Goal: Communication & Community: Answer question/provide support

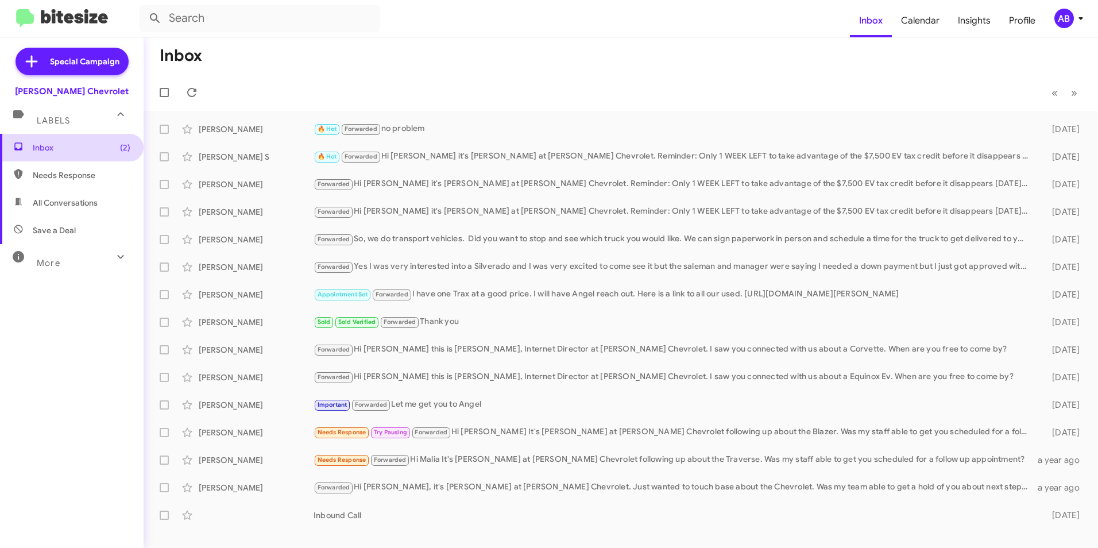
click at [84, 150] on span "Inbox (2)" at bounding box center [82, 147] width 98 height 11
click at [45, 147] on span "Inbox (3)" at bounding box center [82, 147] width 98 height 11
click at [82, 176] on span "Needs Response" at bounding box center [82, 174] width 98 height 11
type input "in:needs-response"
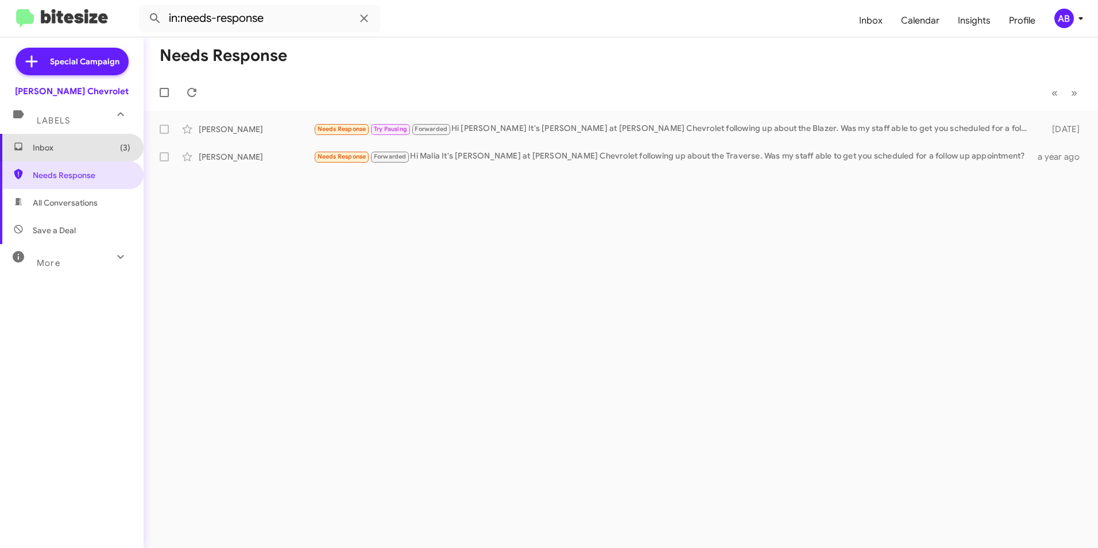
click at [77, 158] on span "Inbox (3)" at bounding box center [72, 148] width 144 height 28
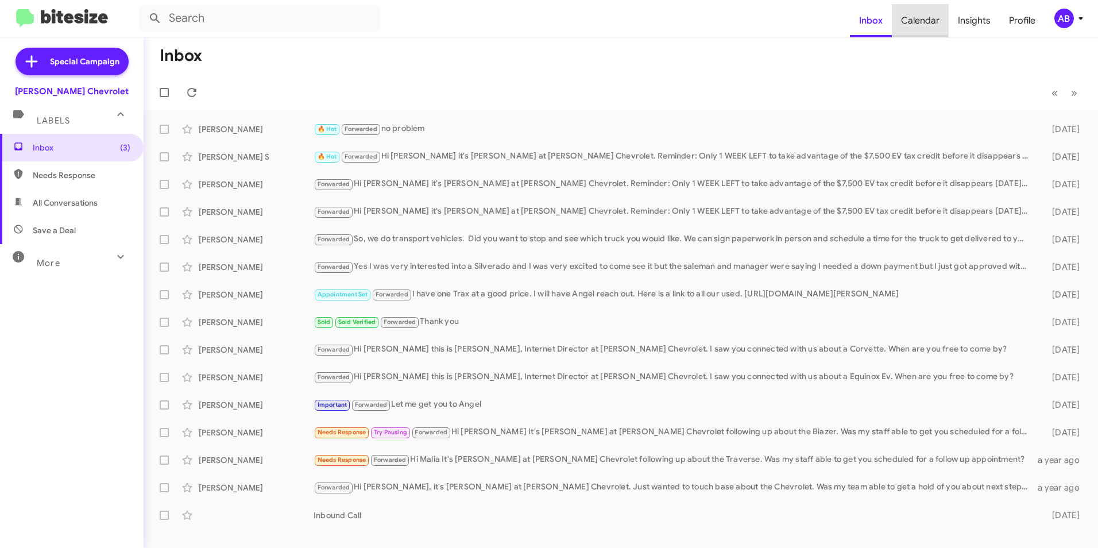
click at [917, 17] on span "Calendar" at bounding box center [920, 20] width 57 height 33
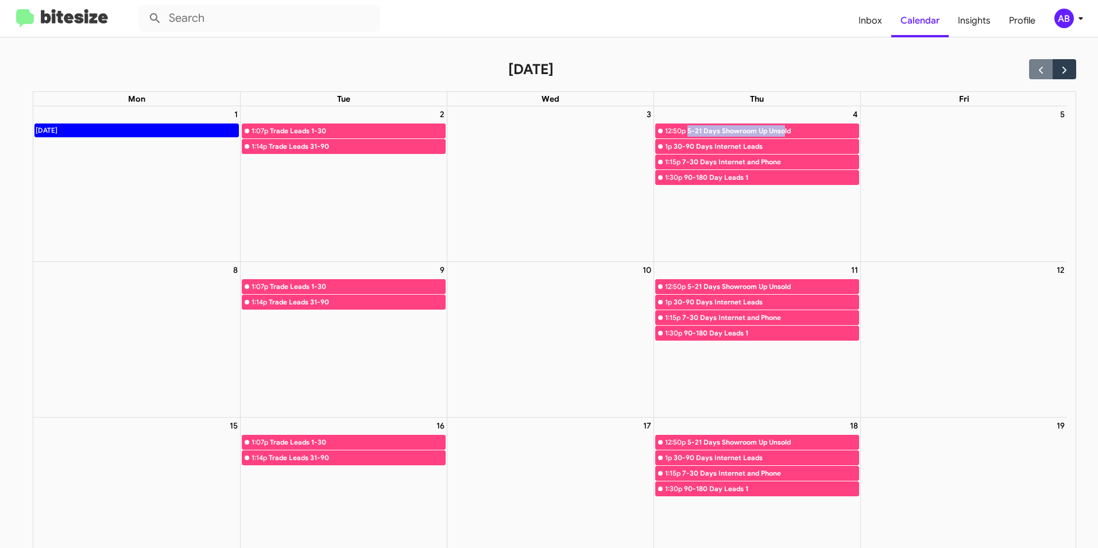
drag, startPoint x: 688, startPoint y: 123, endPoint x: 784, endPoint y: 131, distance: 96.8
click at [784, 131] on link "12:50p 5-21 Days Showroom Up Unsold" at bounding box center [757, 130] width 204 height 15
drag, startPoint x: 784, startPoint y: 131, endPoint x: 767, endPoint y: 158, distance: 31.5
click at [767, 158] on div "7-30 Days Internet and Phone" at bounding box center [770, 161] width 176 height 11
drag, startPoint x: 660, startPoint y: 141, endPoint x: 796, endPoint y: 187, distance: 143.4
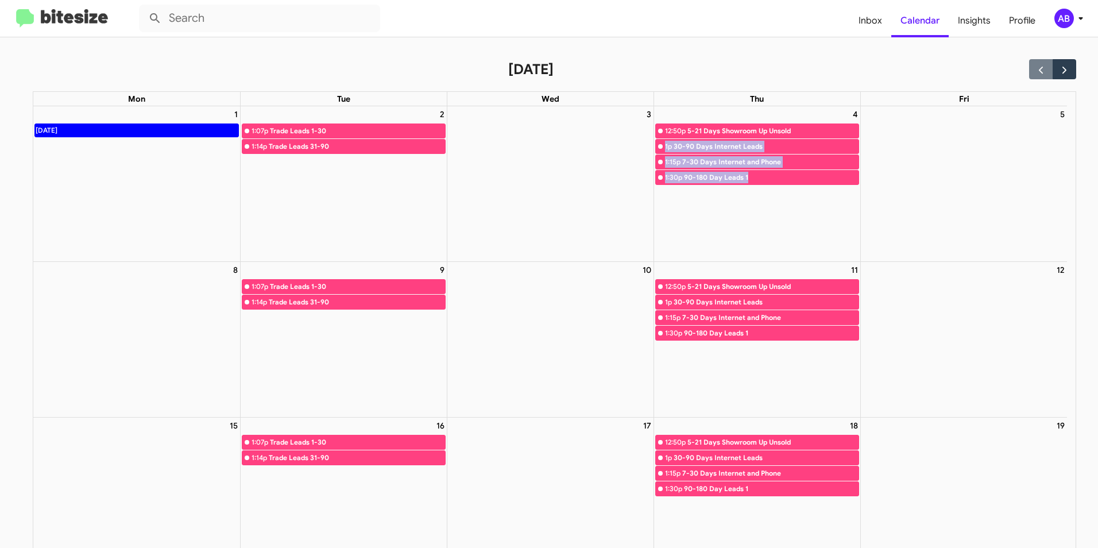
click at [796, 187] on div "4 12:50p 5-21 Days Showroom Up Unsold 1p 30-90 Days Internet Leads 1:15p 7-30 D…" at bounding box center [757, 183] width 206 height 155
drag, startPoint x: 796, startPoint y: 187, endPoint x: 565, endPoint y: 203, distance: 230.8
click at [565, 203] on div "3" at bounding box center [550, 183] width 206 height 155
click at [370, 169] on div "2 1:07p Trade Leads 1-30 1:14p Trade Leads 31-90" at bounding box center [344, 183] width 206 height 155
click at [280, 149] on div "Trade Leads 31-90" at bounding box center [357, 146] width 176 height 11
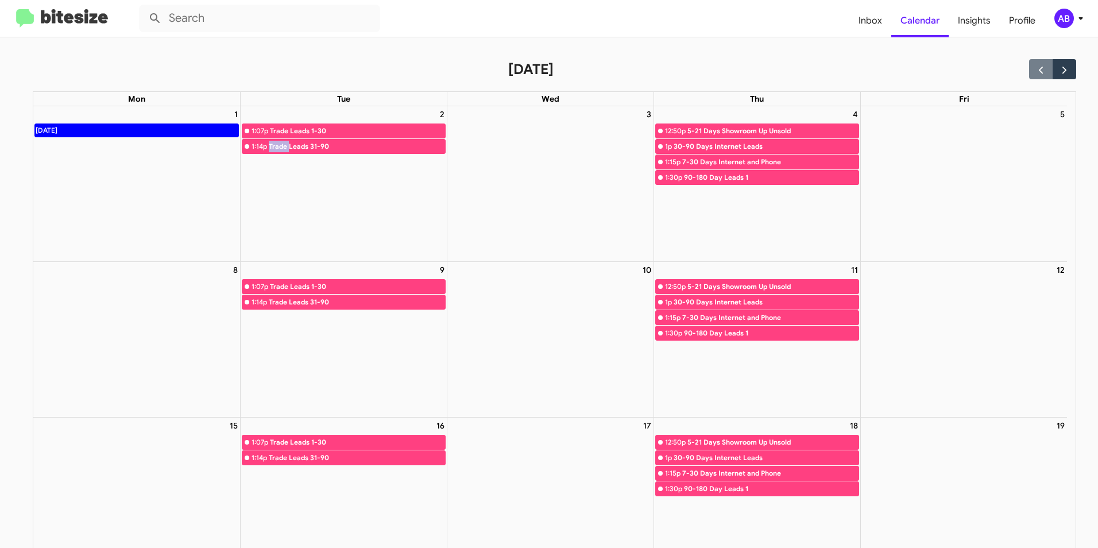
click at [286, 149] on div "Trade Leads 31-90" at bounding box center [357, 146] width 176 height 11
click at [421, 152] on div "Trade Leads 31-90" at bounding box center [357, 146] width 176 height 11
drag, startPoint x: 310, startPoint y: 144, endPoint x: 347, endPoint y: 149, distance: 37.0
click at [347, 149] on div "Trade Leads 31-90" at bounding box center [357, 146] width 176 height 11
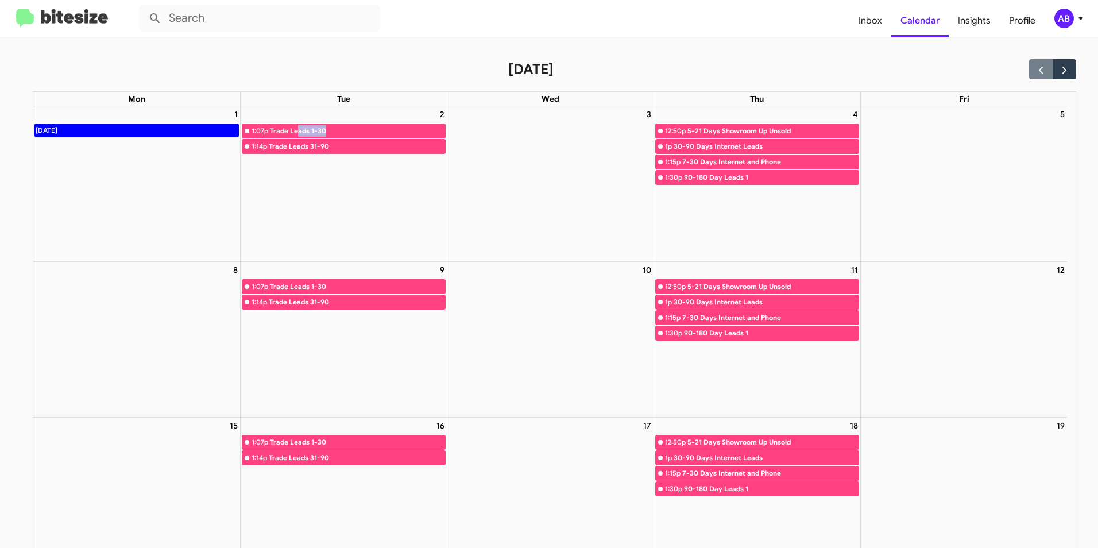
drag, startPoint x: 296, startPoint y: 127, endPoint x: 375, endPoint y: 134, distance: 79.0
click at [375, 134] on div "Trade Leads 1-30" at bounding box center [357, 130] width 175 height 11
drag, startPoint x: 375, startPoint y: 134, endPoint x: 358, endPoint y: 161, distance: 32.0
click at [358, 161] on div "2 1:07p Trade Leads 1-30 1:14p Trade Leads 31-90" at bounding box center [344, 183] width 206 height 155
drag, startPoint x: 260, startPoint y: 130, endPoint x: 409, endPoint y: 156, distance: 151.4
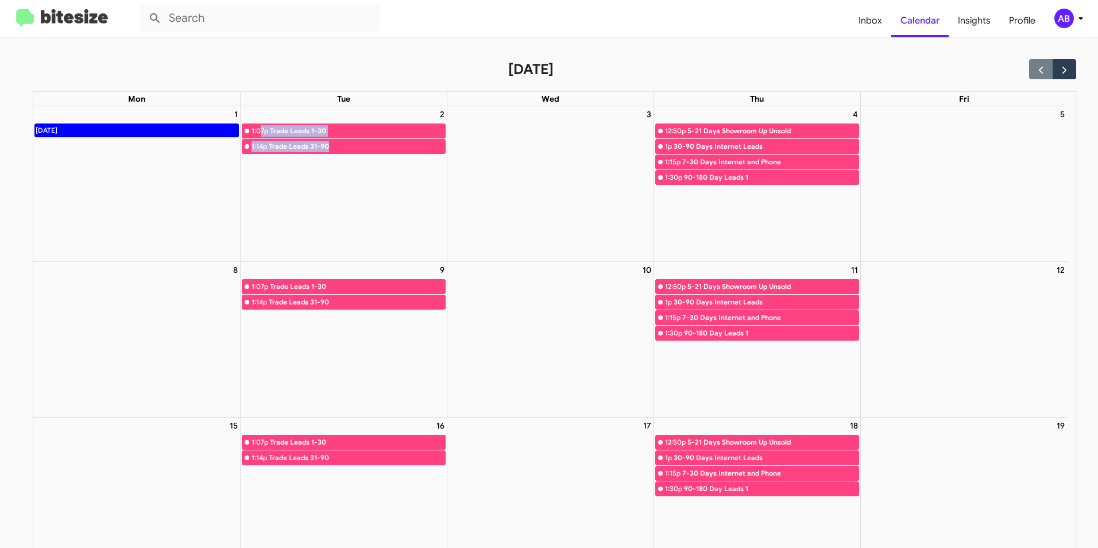
click at [409, 156] on div "2 1:07p Trade Leads 1-30 1:14p Trade Leads 31-90" at bounding box center [344, 183] width 206 height 155
drag, startPoint x: 409, startPoint y: 156, endPoint x: 400, endPoint y: 173, distance: 19.5
click at [400, 173] on div "2 1:07p Trade Leads 1-30 1:14p Trade Leads 31-90" at bounding box center [344, 183] width 206 height 155
drag, startPoint x: 69, startPoint y: 127, endPoint x: 305, endPoint y: 152, distance: 236.7
click at [305, 152] on tr "1 Labor Day 2 1:07p Trade Leads 1-30 1:14p Trade Leads 31-90 3 4 12:50p 5-21 Da…" at bounding box center [549, 183] width 1033 height 155
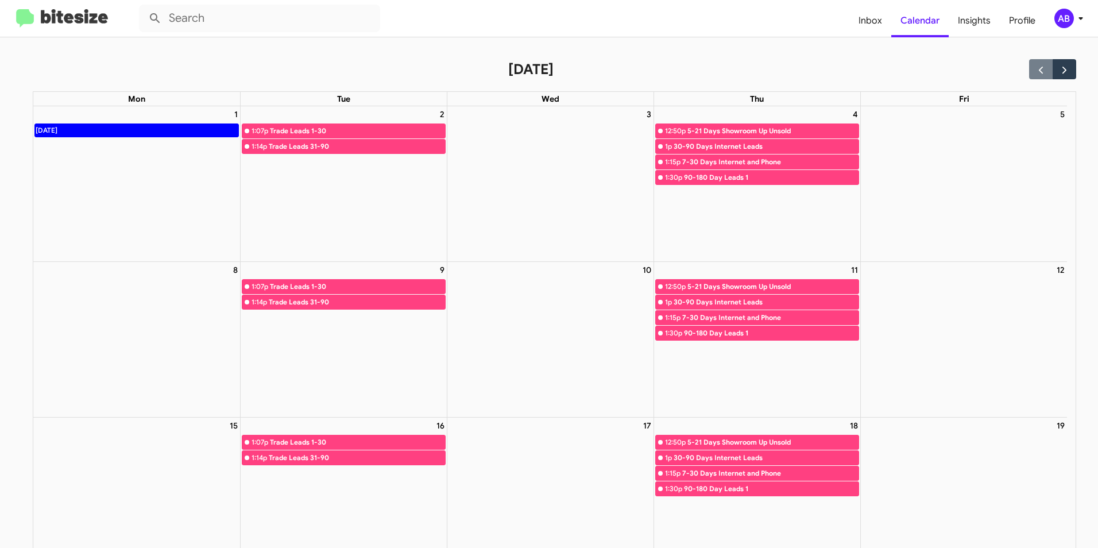
drag, startPoint x: 305, startPoint y: 152, endPoint x: 460, endPoint y: 198, distance: 161.7
click at [460, 198] on div "3" at bounding box center [550, 183] width 206 height 155
click at [869, 12] on span "Inbox" at bounding box center [870, 20] width 42 height 33
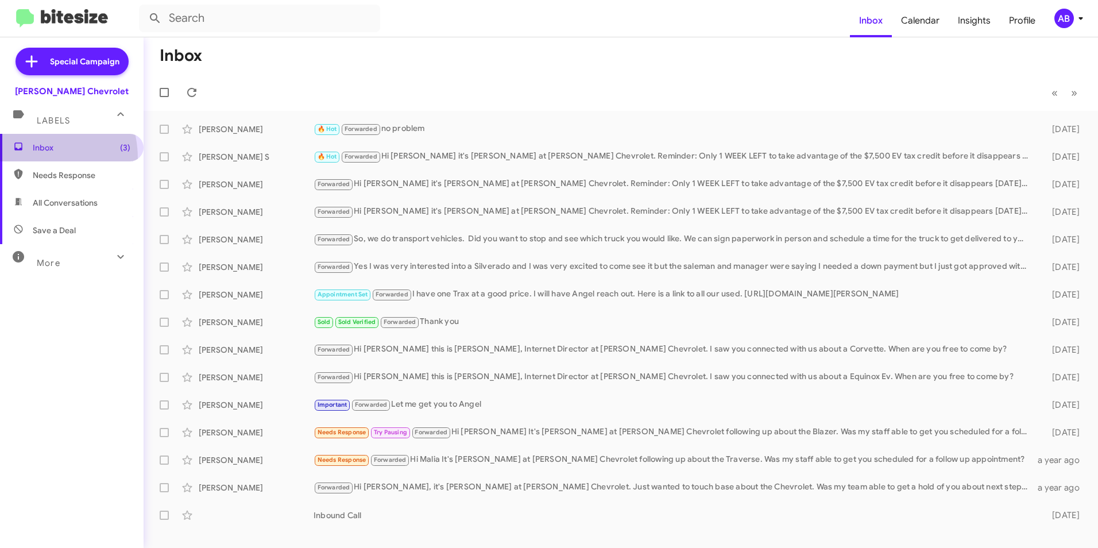
click at [26, 158] on span "Inbox (3)" at bounding box center [72, 148] width 144 height 28
click at [1090, 90] on mat-toolbar-row "« Previous » Next" at bounding box center [621, 92] width 954 height 37
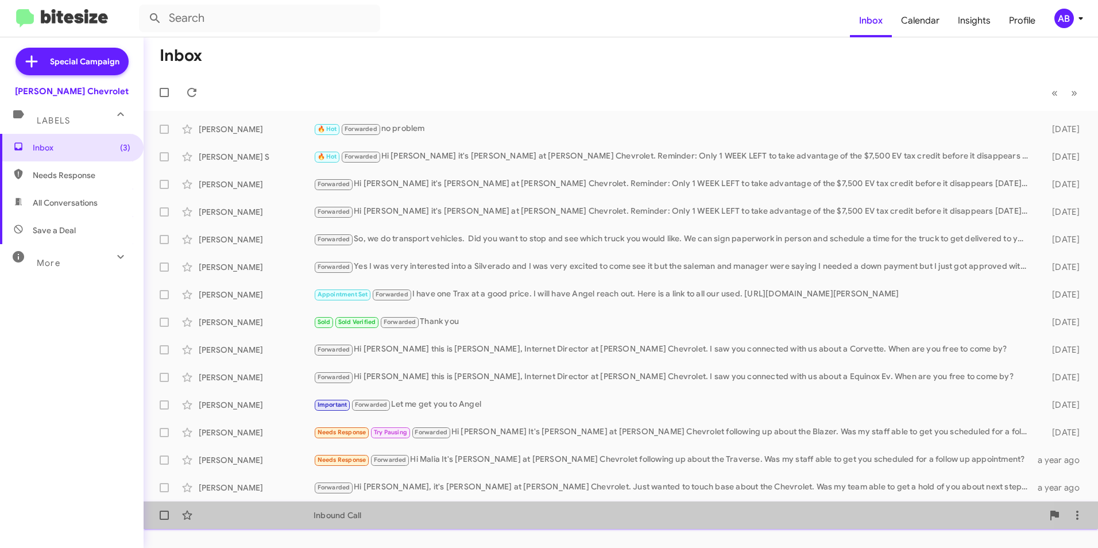
click at [346, 508] on div "Inbound Call 5 years ago" at bounding box center [621, 514] width 936 height 23
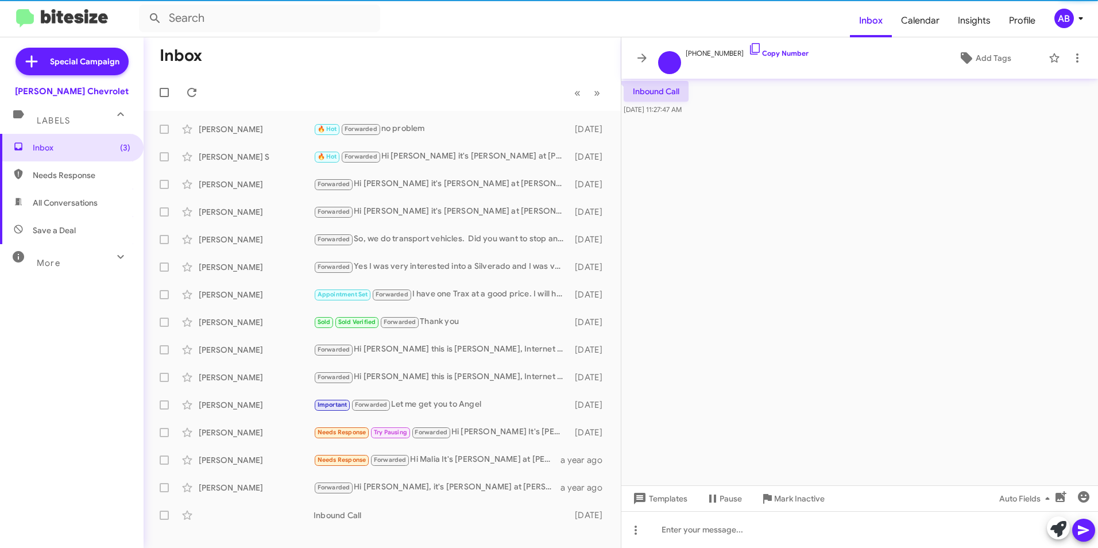
click at [83, 393] on div "Inbox (3) Needs Response All Conversations Save a Deal More Important 🔥 Hot App…" at bounding box center [72, 298] width 144 height 328
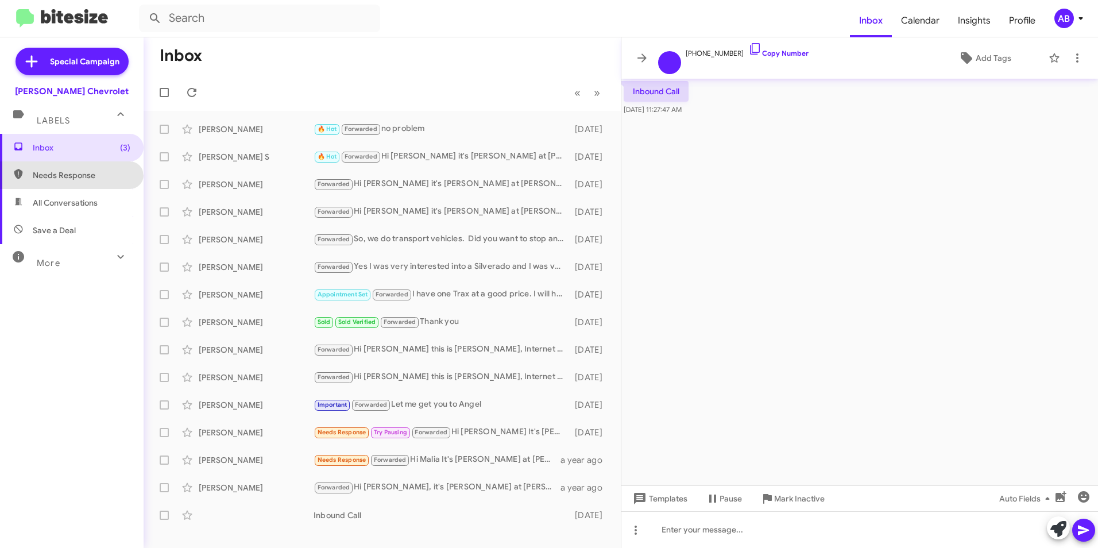
click at [70, 185] on span "Needs Response" at bounding box center [72, 175] width 144 height 28
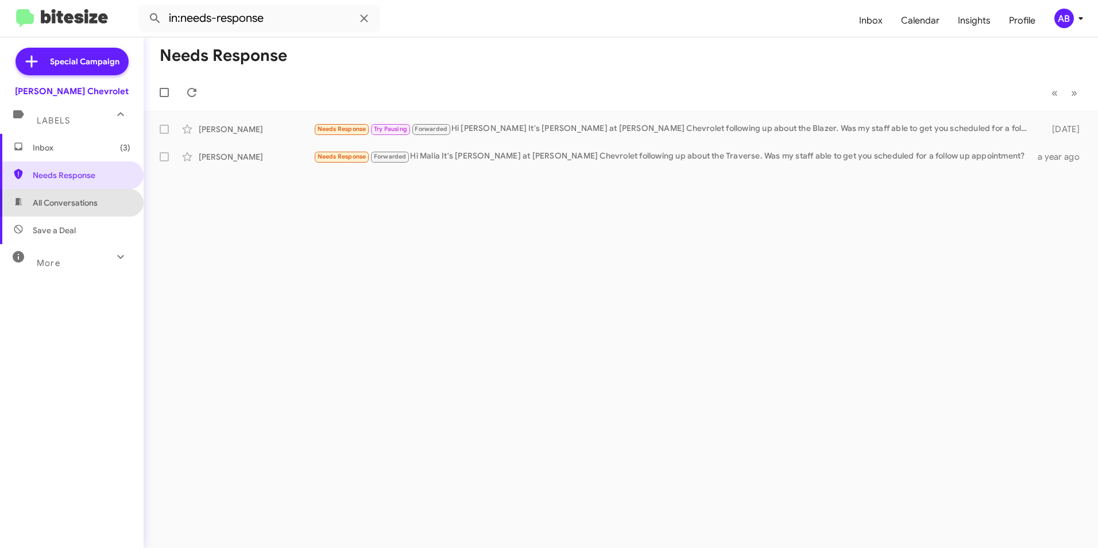
click at [77, 201] on span "All Conversations" at bounding box center [65, 202] width 65 height 11
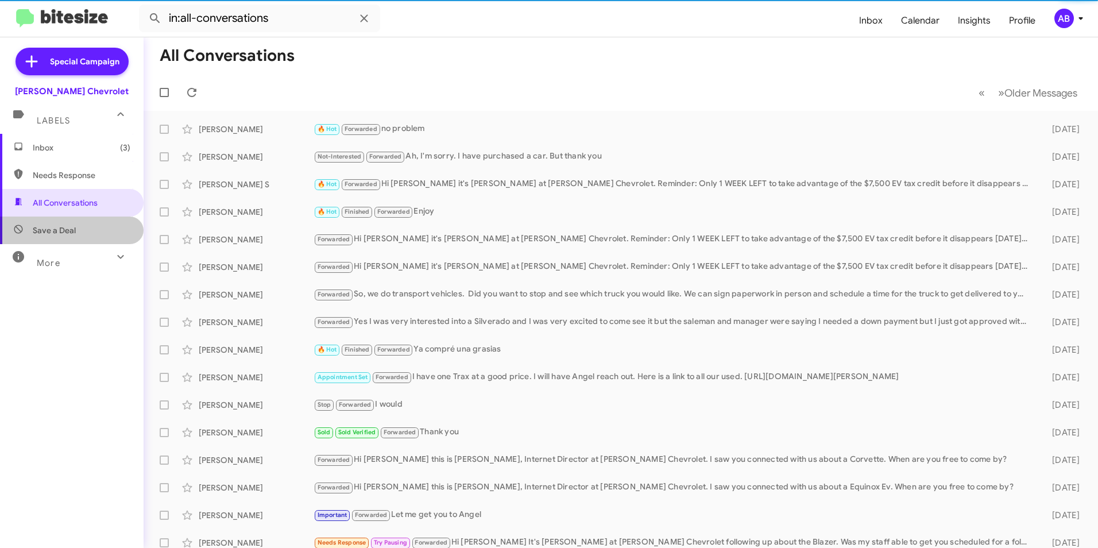
click at [72, 235] on span "Save a Deal" at bounding box center [54, 229] width 43 height 11
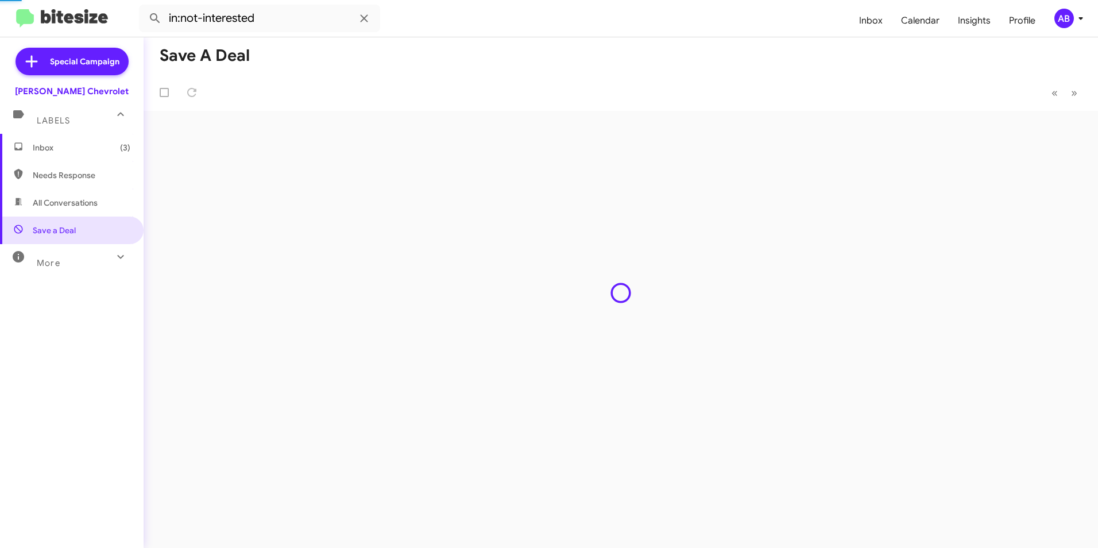
click at [63, 272] on div "Inbox (3) Needs Response All Conversations Save a Deal More Important 🔥 Hot App…" at bounding box center [72, 298] width 144 height 328
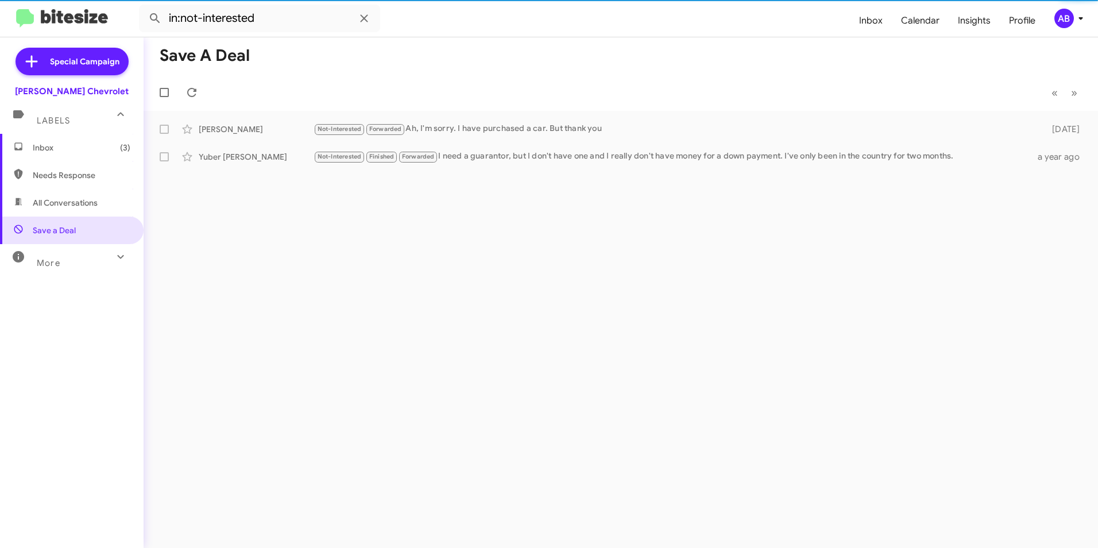
click at [69, 262] on div "More" at bounding box center [60, 257] width 102 height 21
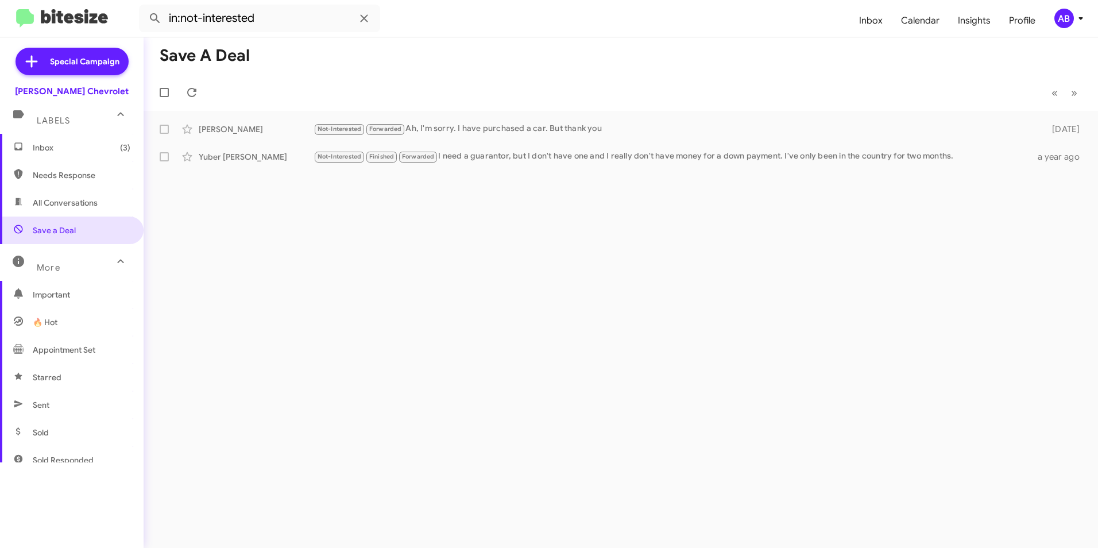
click at [46, 394] on span "Sent" at bounding box center [72, 405] width 144 height 28
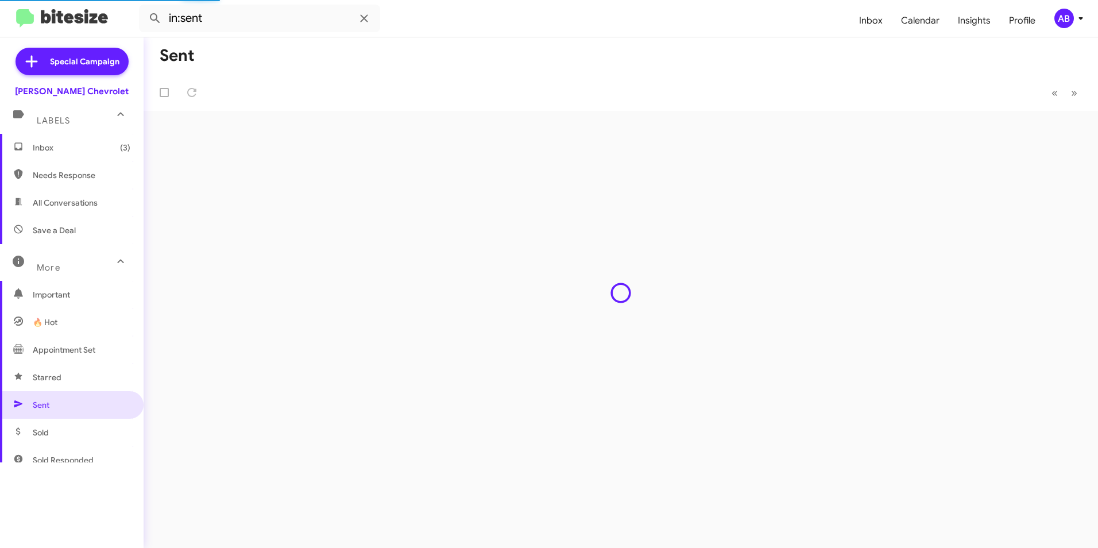
click at [48, 442] on span "Sold" at bounding box center [72, 432] width 144 height 28
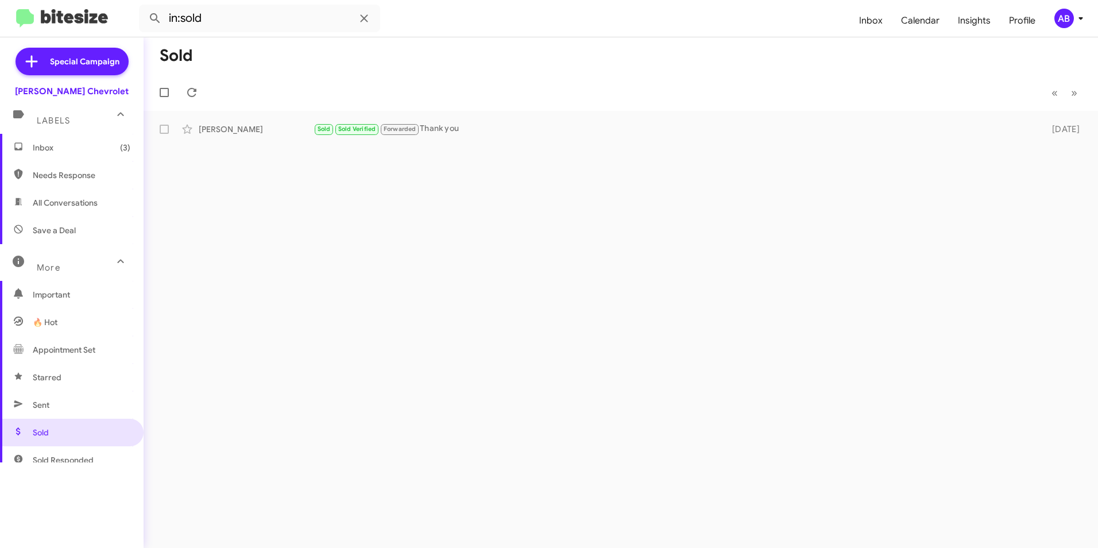
click at [55, 293] on span "Important" at bounding box center [82, 294] width 98 height 11
type input "in:important"
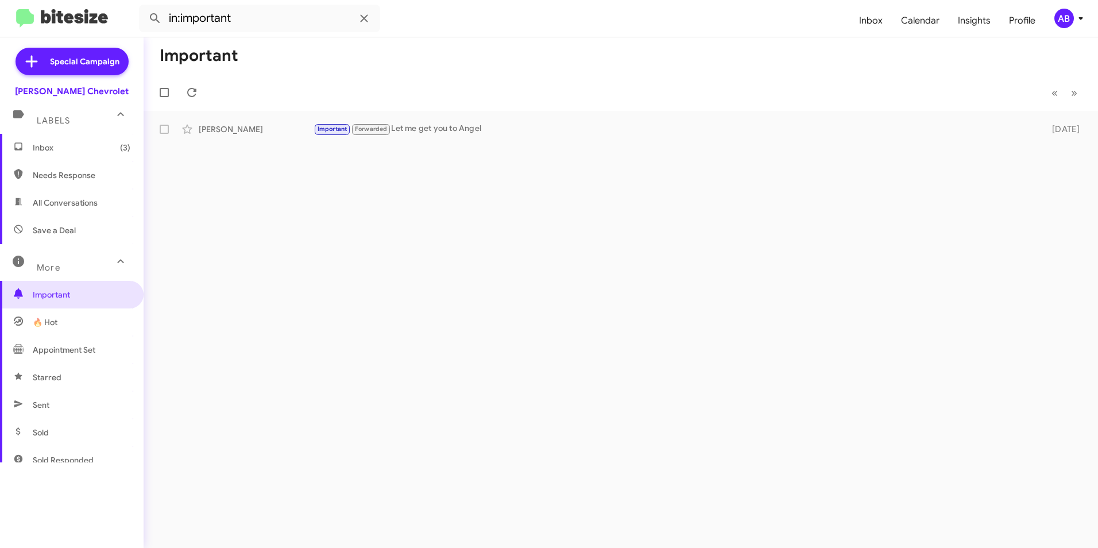
click at [80, 141] on span "Inbox (3)" at bounding box center [72, 148] width 144 height 28
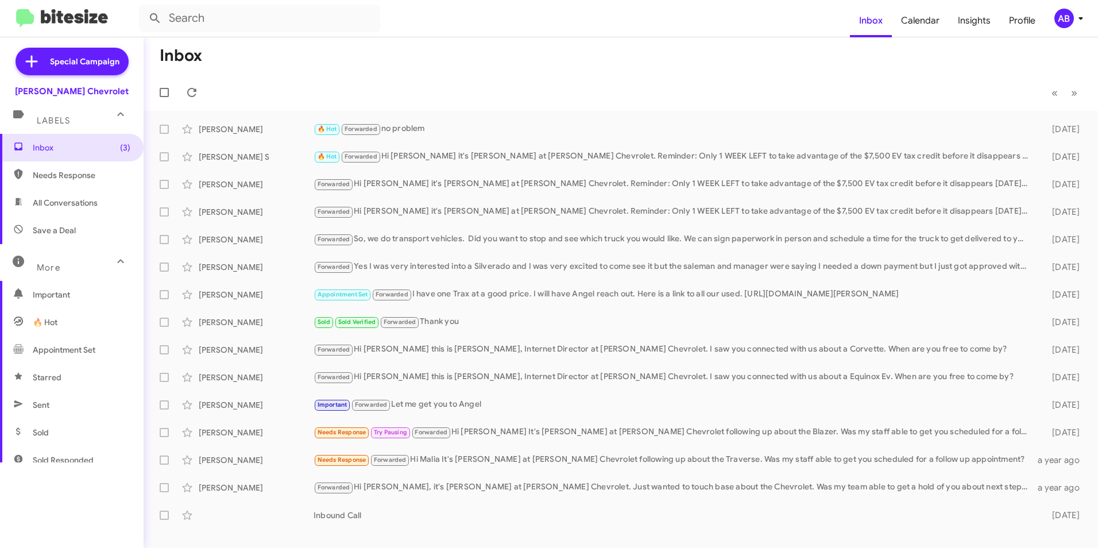
click at [529, 39] on mat-toolbar-row "Inbox" at bounding box center [621, 55] width 954 height 37
click at [77, 150] on span "Inbox (3)" at bounding box center [82, 147] width 98 height 11
click at [104, 153] on span "Inbox (3)" at bounding box center [82, 147] width 98 height 11
click at [122, 152] on span "Inbox (3)" at bounding box center [72, 148] width 144 height 28
click at [120, 150] on span "(3)" at bounding box center [125, 147] width 10 height 11
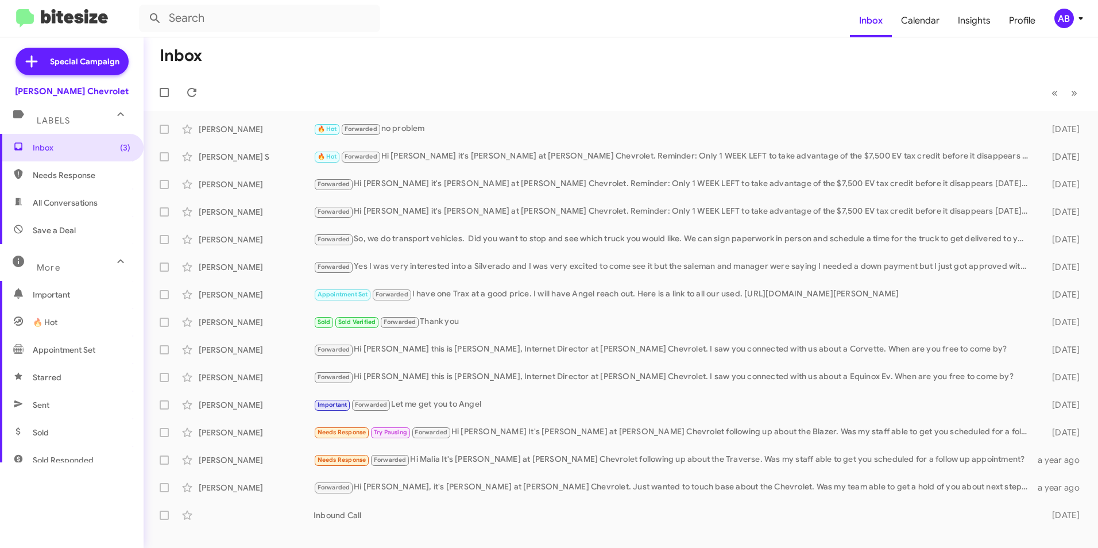
drag, startPoint x: 377, startPoint y: 82, endPoint x: 505, endPoint y: 90, distance: 128.9
click at [516, 87] on mat-toolbar-row "« Previous » Next" at bounding box center [621, 92] width 954 height 37
drag, startPoint x: 305, startPoint y: 95, endPoint x: 258, endPoint y: 89, distance: 48.1
click at [258, 89] on mat-toolbar-row "« Previous » Next" at bounding box center [621, 92] width 954 height 37
click at [261, 87] on mat-toolbar-row "« Previous » Next" at bounding box center [621, 92] width 954 height 37
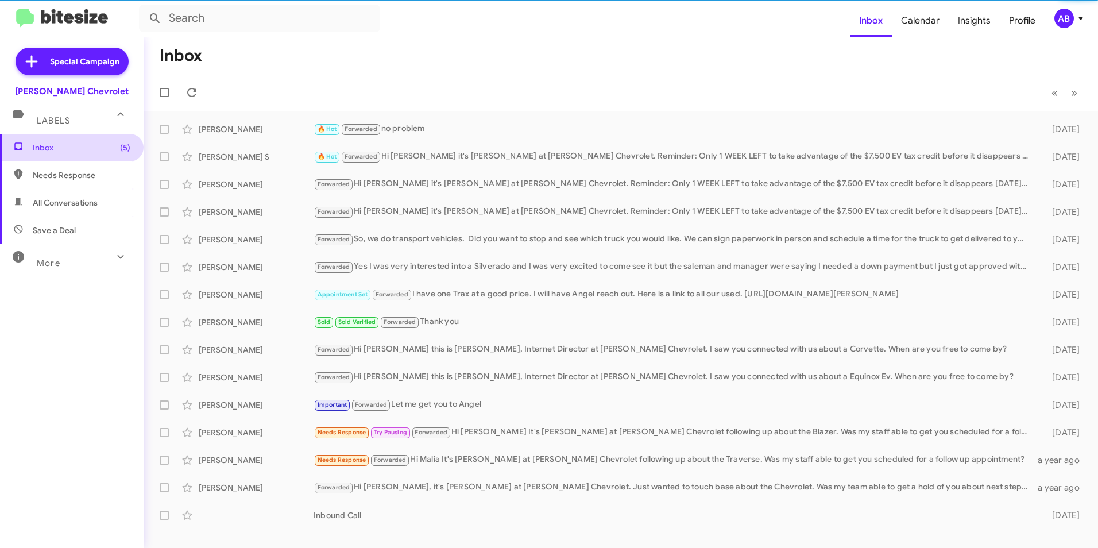
click at [47, 156] on span "Inbox (5)" at bounding box center [72, 148] width 144 height 28
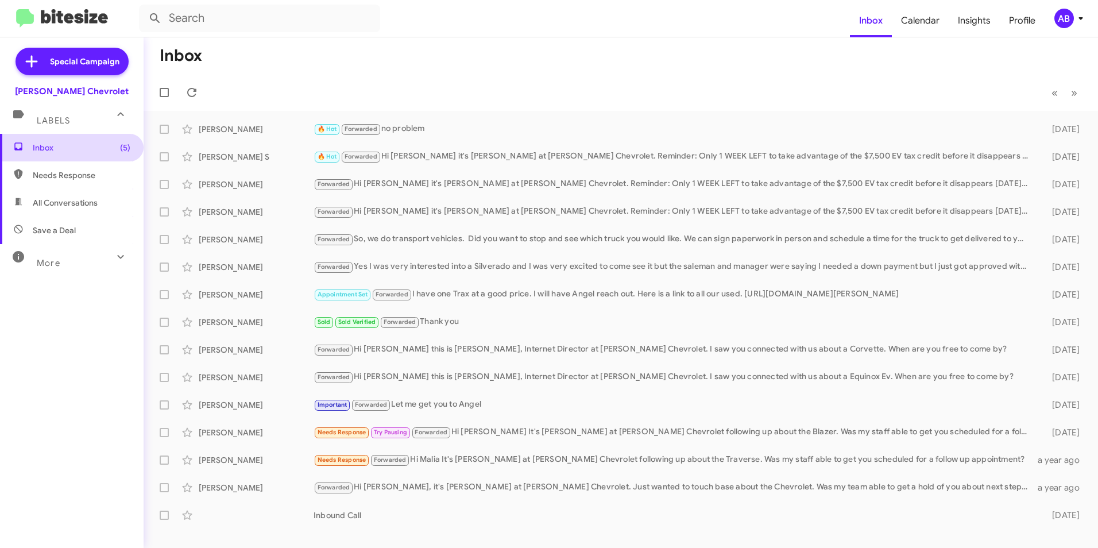
click at [108, 142] on span "Inbox (5)" at bounding box center [82, 147] width 98 height 11
drag, startPoint x: 113, startPoint y: 144, endPoint x: 286, endPoint y: 60, distance: 192.6
click at [286, 60] on mat-toolbar-row "Inbox" at bounding box center [621, 55] width 954 height 37
click at [69, 146] on span "Inbox (5)" at bounding box center [82, 147] width 98 height 11
click at [1041, 22] on span "Profile" at bounding box center [1021, 20] width 45 height 33
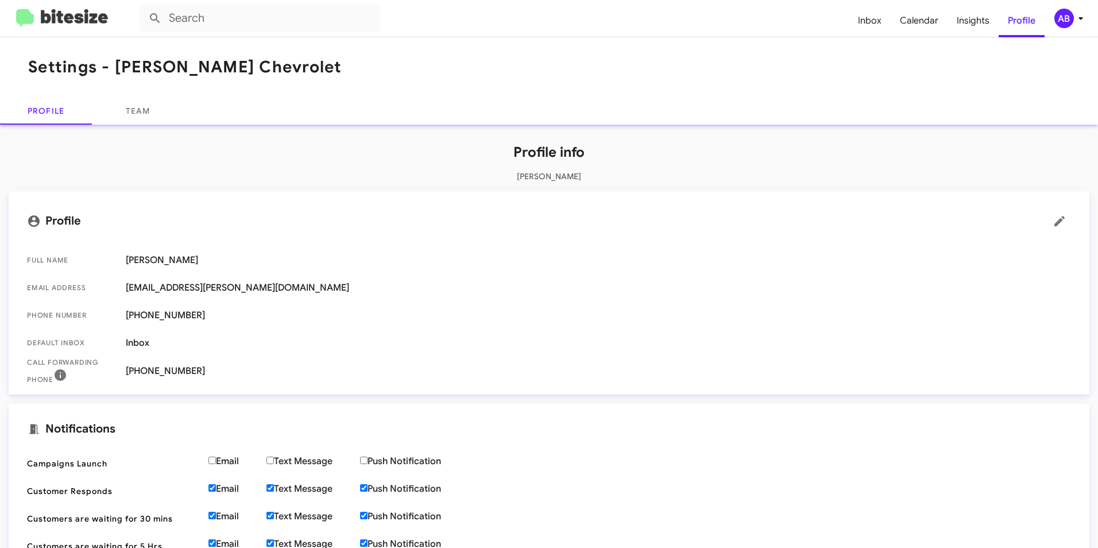
click at [73, 26] on img at bounding box center [62, 18] width 92 height 19
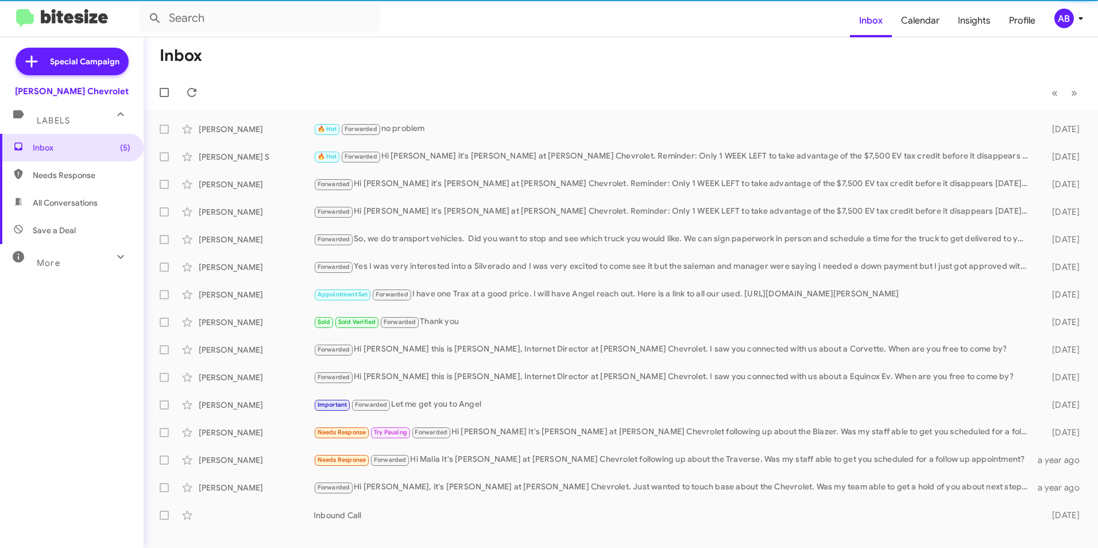
click at [1077, 12] on icon at bounding box center [1080, 18] width 14 height 14
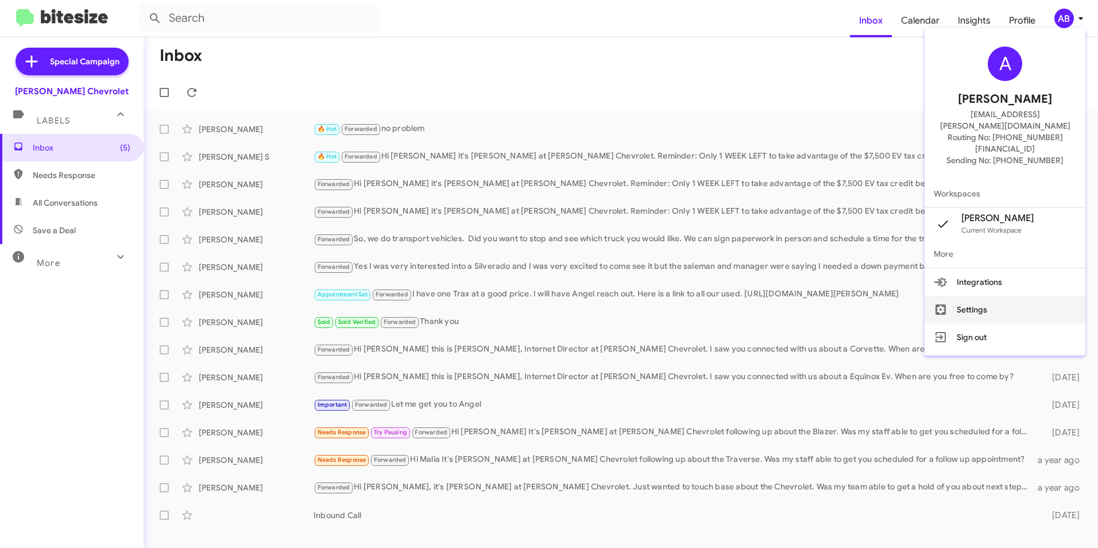
click at [1011, 296] on button "Settings" at bounding box center [1004, 310] width 161 height 28
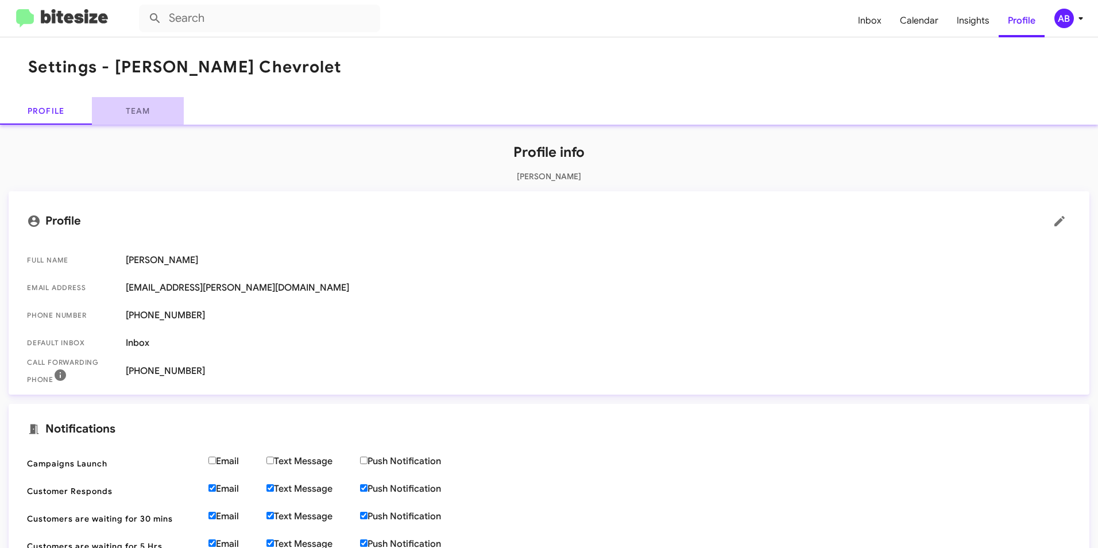
click at [123, 107] on link "Team" at bounding box center [138, 111] width 92 height 28
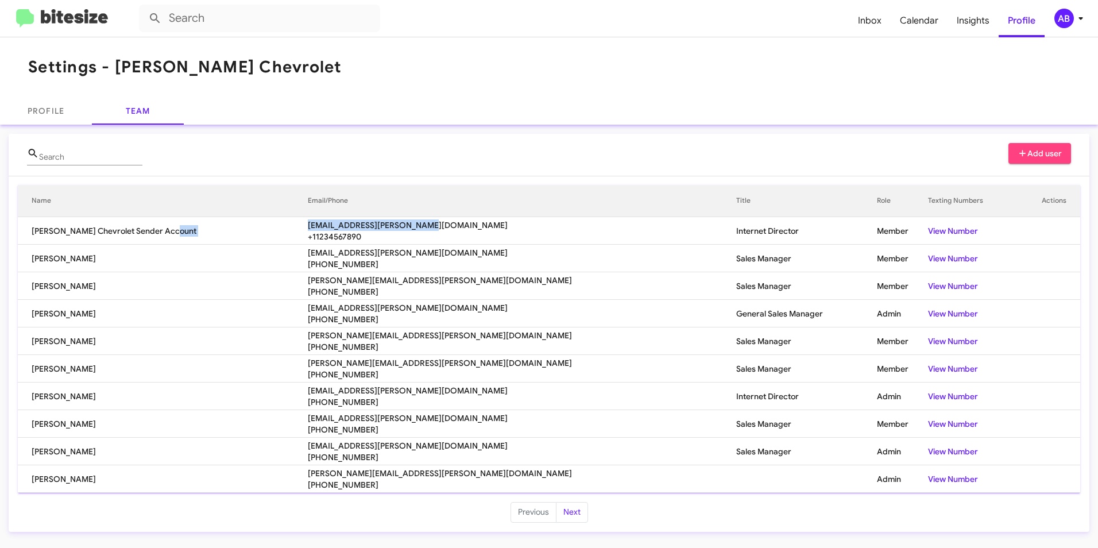
drag, startPoint x: 268, startPoint y: 232, endPoint x: 549, endPoint y: 220, distance: 281.0
click at [549, 220] on tr "[PERSON_NAME] Chevrolet Sender Account [EMAIL_ADDRESS][PERSON_NAME][DOMAIN_NAME…" at bounding box center [549, 231] width 1062 height 28
drag, startPoint x: 549, startPoint y: 220, endPoint x: 539, endPoint y: 225, distance: 11.0
click at [539, 224] on span "[EMAIL_ADDRESS][PERSON_NAME][DOMAIN_NAME]" at bounding box center [522, 224] width 428 height 11
drag, startPoint x: 334, startPoint y: 444, endPoint x: 490, endPoint y: 445, distance: 156.1
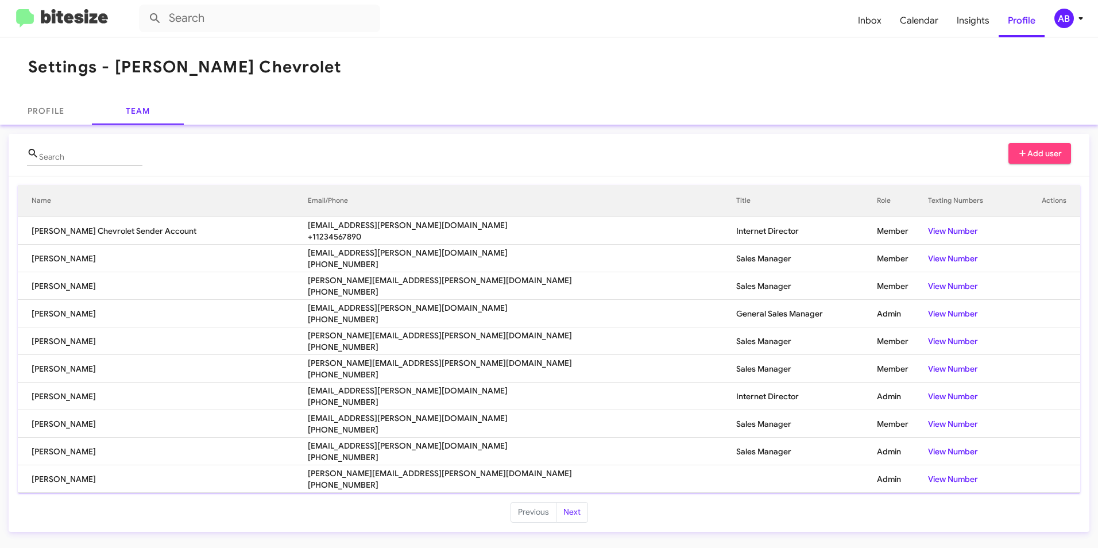
click at [490, 445] on tr "[PERSON_NAME] [EMAIL_ADDRESS][PERSON_NAME][DOMAIN_NAME] [PHONE_NUMBER] Sales Ma…" at bounding box center [549, 451] width 1062 height 28
drag, startPoint x: 490, startPoint y: 445, endPoint x: 370, endPoint y: 418, distance: 123.1
click at [370, 418] on span "[EMAIL_ADDRESS][PERSON_NAME][DOMAIN_NAME]" at bounding box center [522, 417] width 428 height 11
drag, startPoint x: 313, startPoint y: 361, endPoint x: 507, endPoint y: 389, distance: 196.1
click at [507, 389] on tbody "[PERSON_NAME] Chevrolet Sender Account [EMAIL_ADDRESS][PERSON_NAME][DOMAIN_NAME…" at bounding box center [549, 355] width 1062 height 276
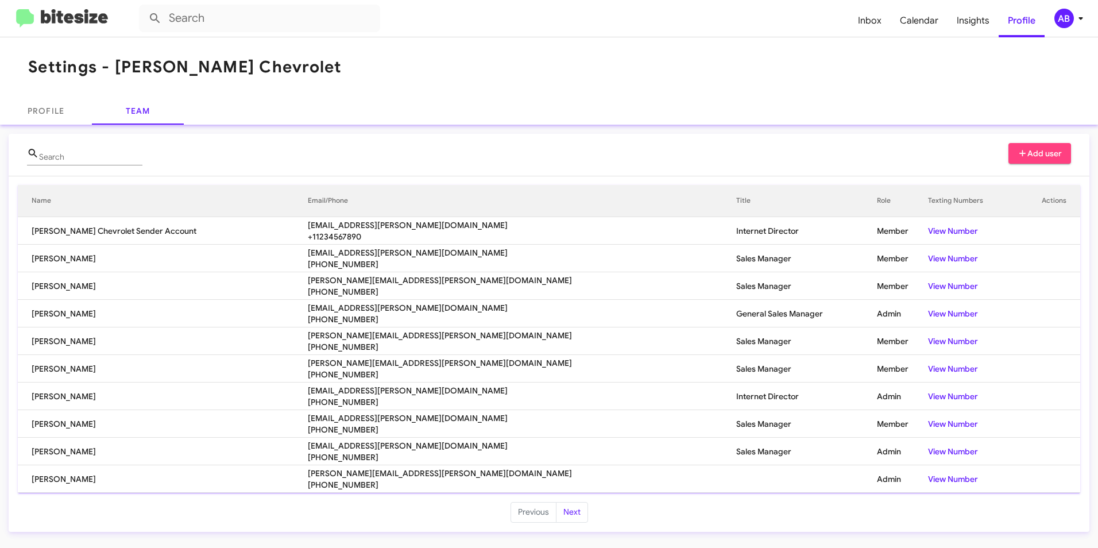
drag, startPoint x: 507, startPoint y: 389, endPoint x: 487, endPoint y: 410, distance: 28.8
click at [487, 410] on td "[EMAIL_ADDRESS][PERSON_NAME][DOMAIN_NAME] [PHONE_NUMBER]" at bounding box center [522, 424] width 428 height 28
click at [564, 520] on button "Next" at bounding box center [572, 512] width 32 height 21
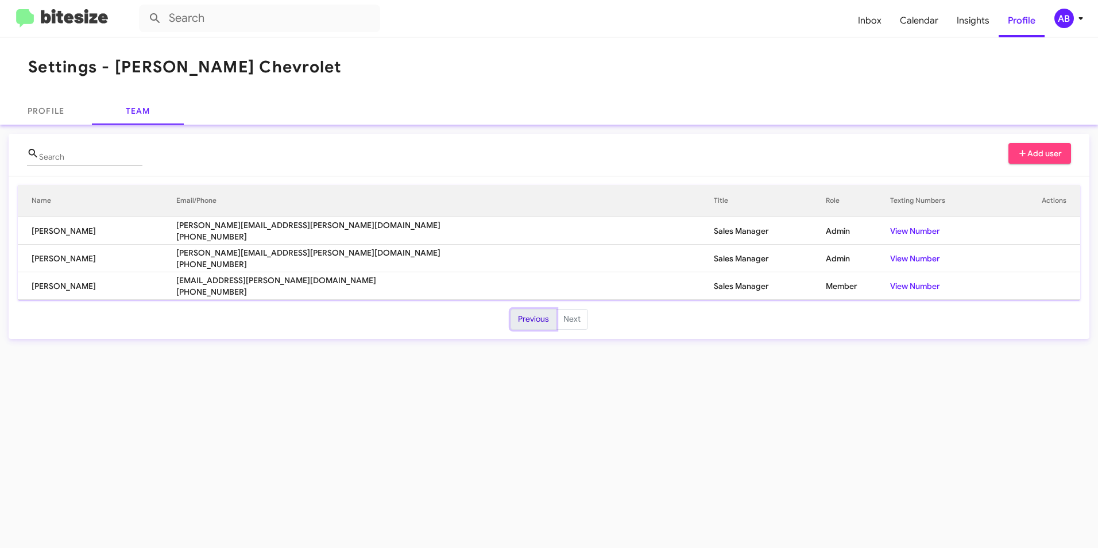
click at [537, 325] on button "Previous" at bounding box center [533, 319] width 46 height 21
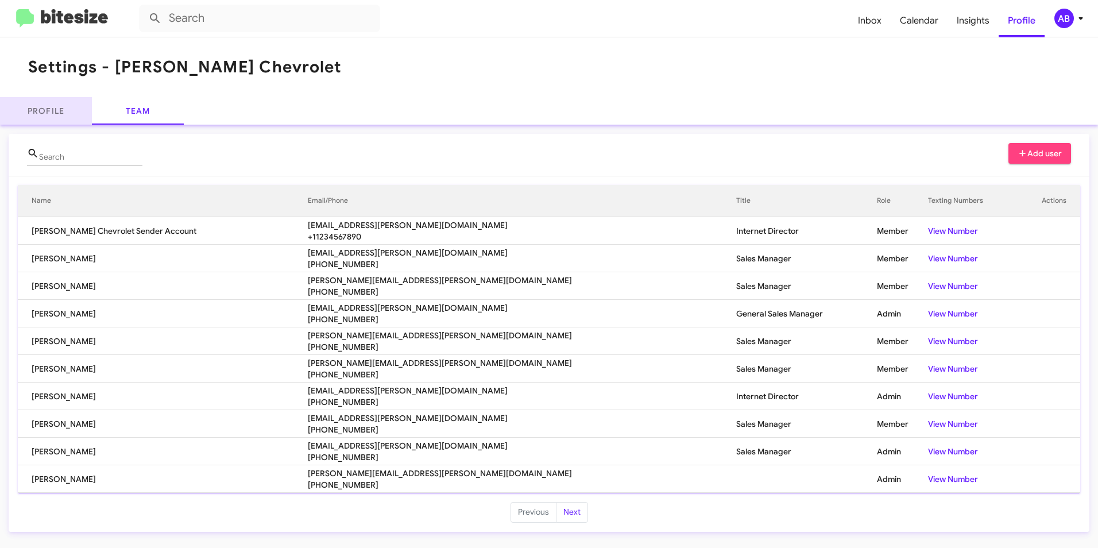
click at [34, 100] on link "Profile" at bounding box center [46, 111] width 92 height 28
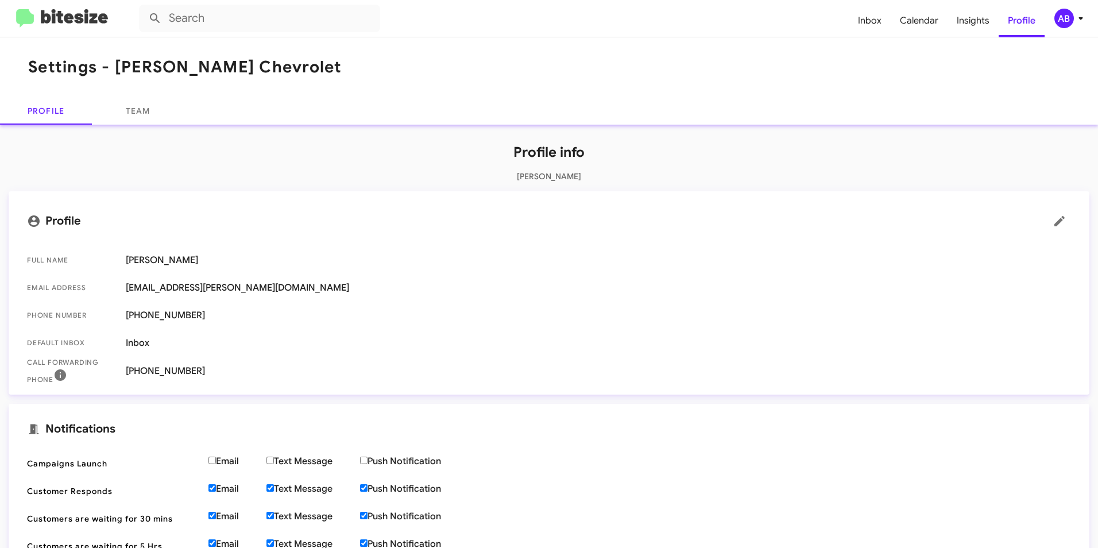
click at [17, 12] on img at bounding box center [62, 18] width 92 height 19
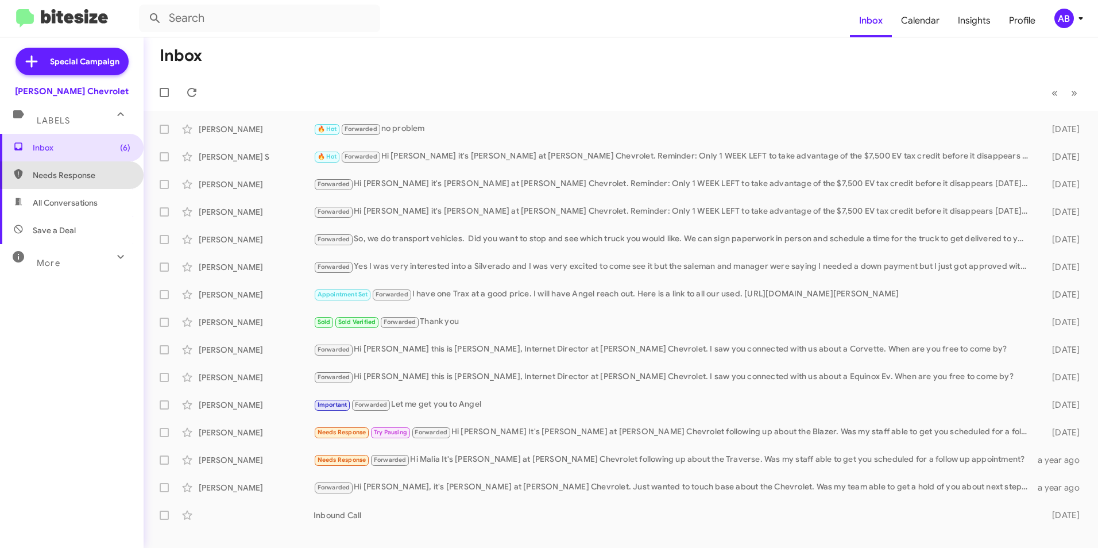
click at [82, 174] on span "Needs Response" at bounding box center [82, 174] width 98 height 11
type input "in:needs-response"
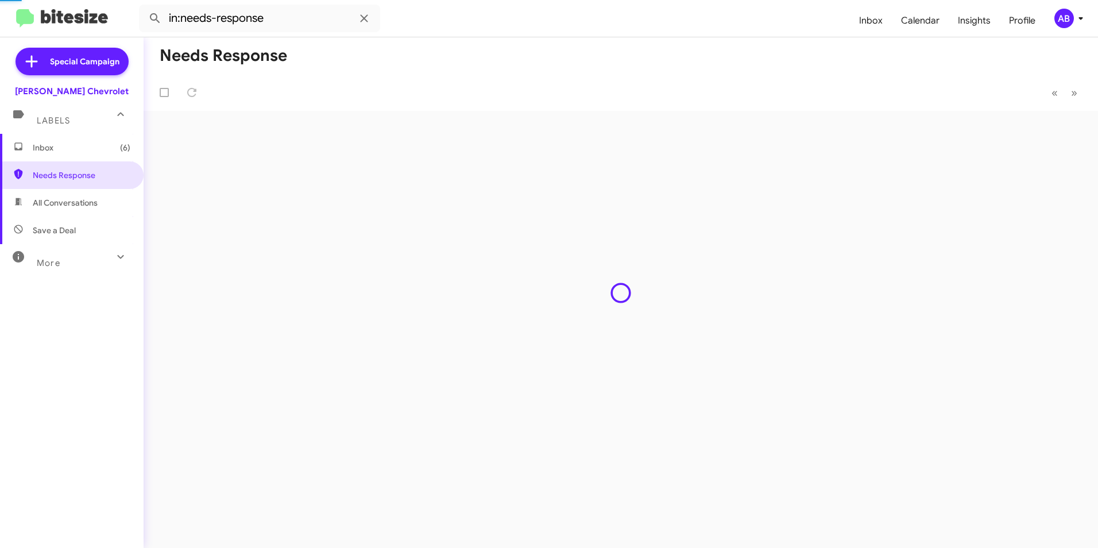
click at [72, 150] on span "Inbox (6)" at bounding box center [82, 147] width 98 height 11
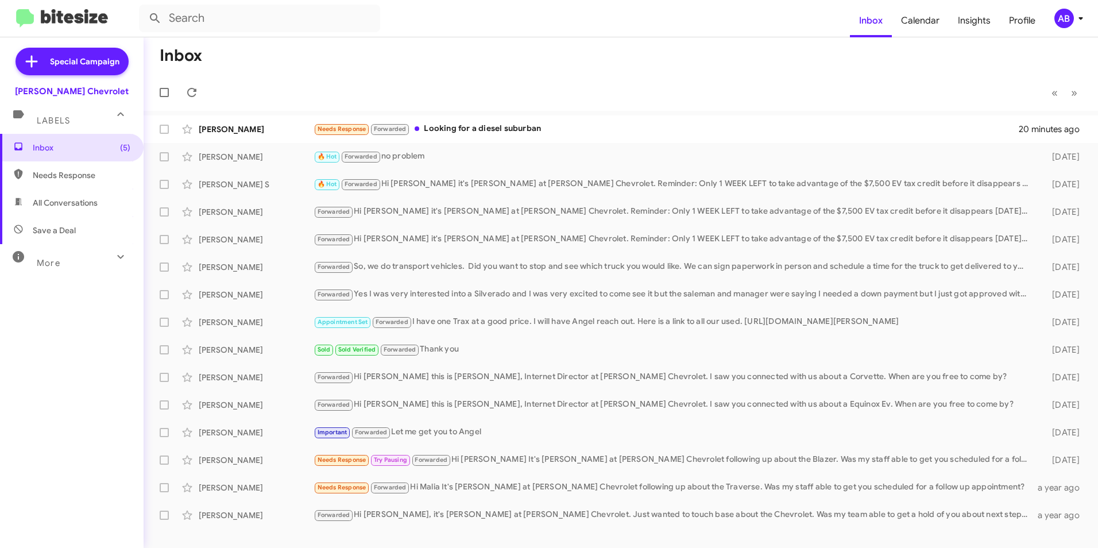
click at [245, 95] on mat-toolbar-row "« Previous » Next" at bounding box center [621, 92] width 954 height 37
click at [240, 117] on span "[PERSON_NAME] Needs Response Forwarded Looking for a diesel suburban 20 minutes…" at bounding box center [621, 129] width 954 height 28
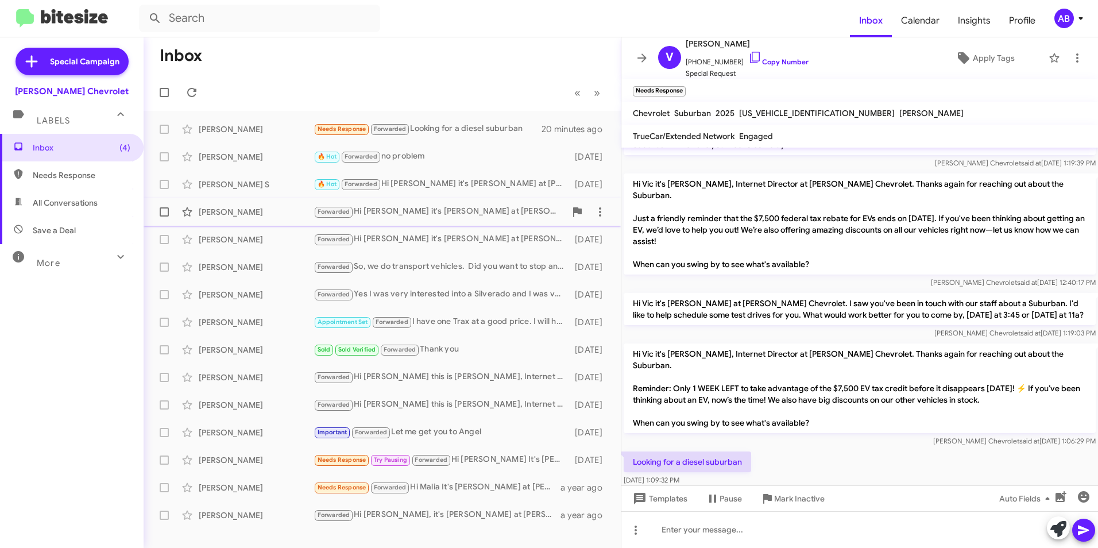
scroll to position [72, 0]
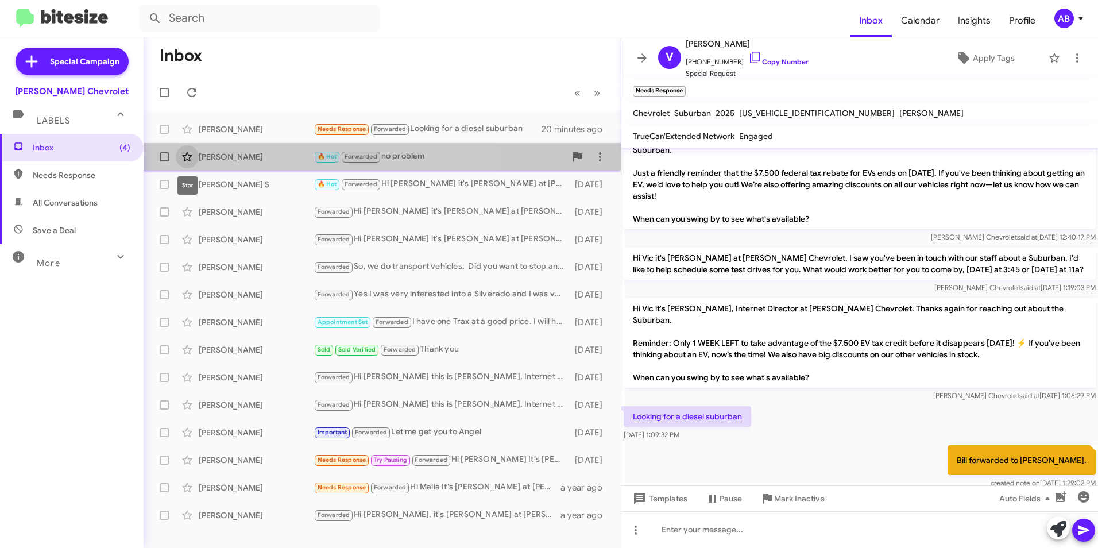
click at [195, 150] on span at bounding box center [187, 157] width 23 height 14
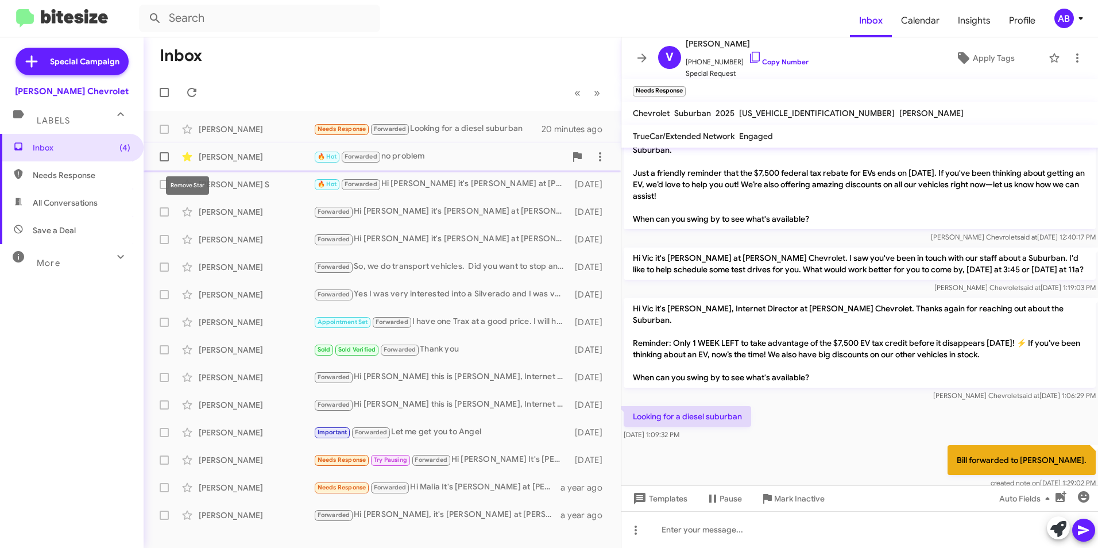
click at [194, 155] on span at bounding box center [187, 157] width 23 height 14
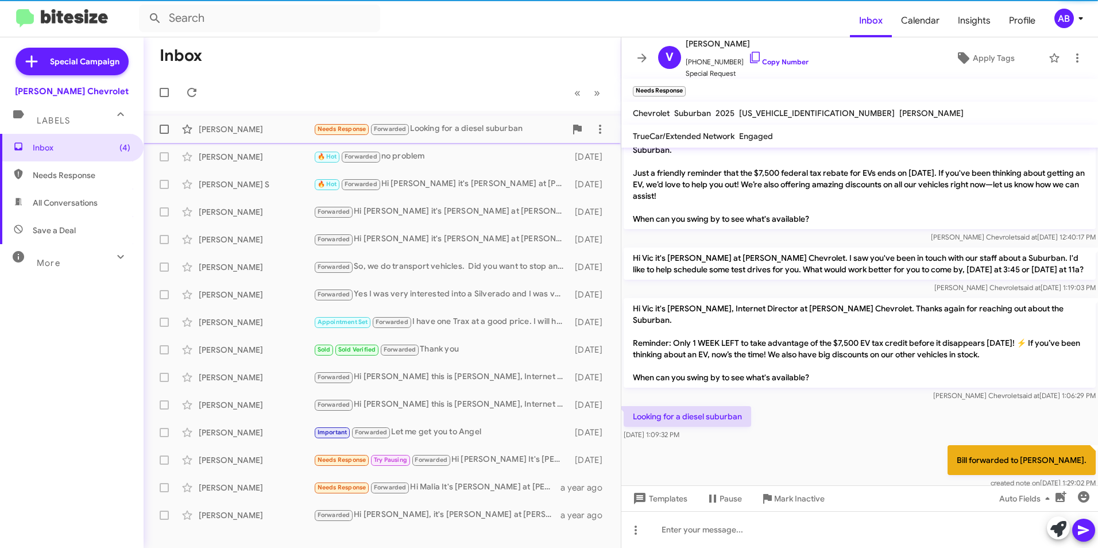
click at [293, 134] on div "[PERSON_NAME]" at bounding box center [256, 128] width 115 height 11
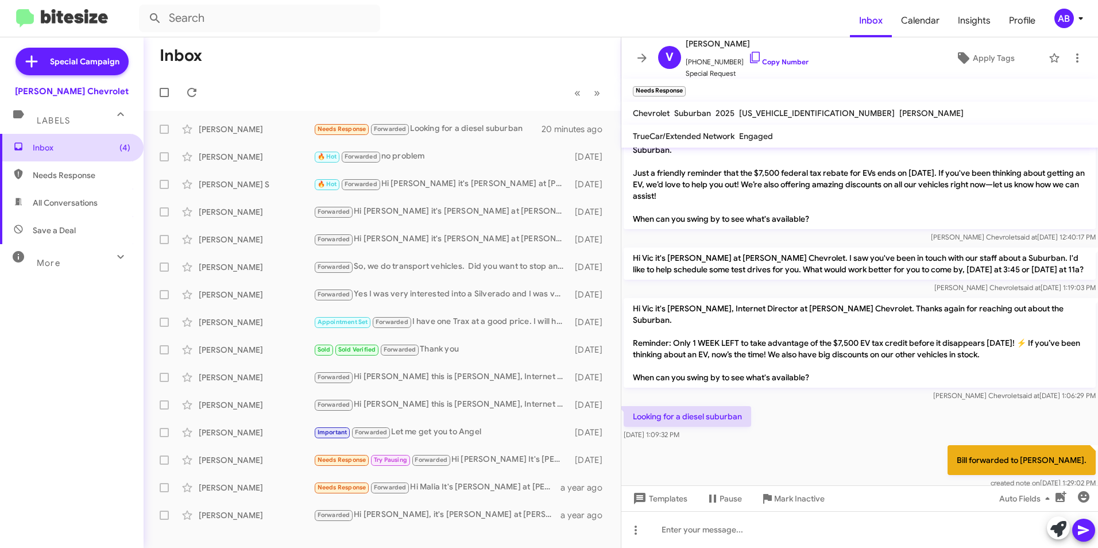
click at [75, 153] on span "Inbox (4)" at bounding box center [82, 147] width 98 height 11
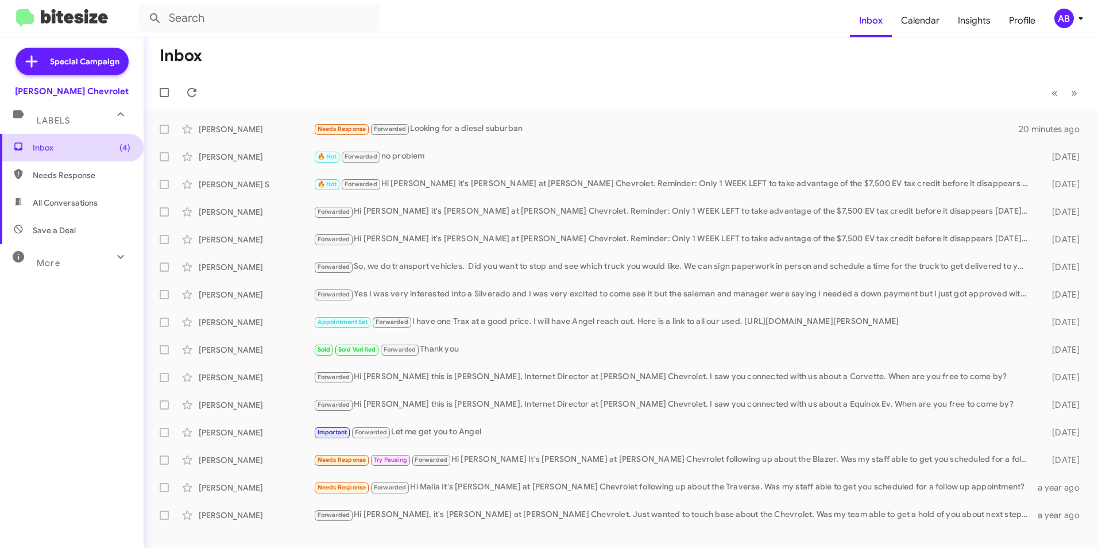
click at [75, 152] on span "Inbox (4)" at bounding box center [82, 147] width 98 height 11
click at [232, 117] on span "[PERSON_NAME] Needs Response Forwarded Looking for a diesel suburban 20 minutes…" at bounding box center [621, 129] width 954 height 28
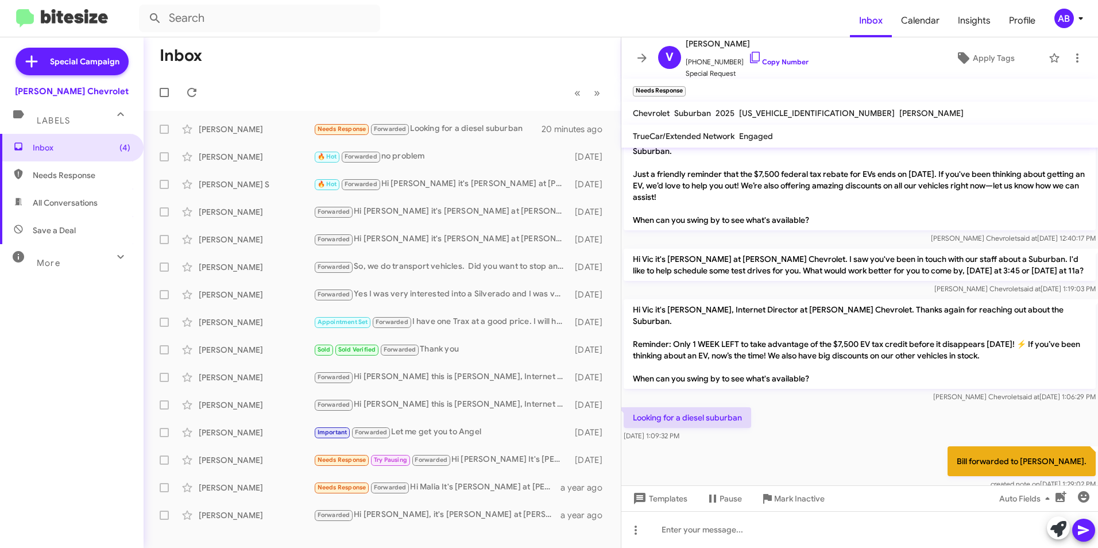
scroll to position [72, 0]
drag, startPoint x: 645, startPoint y: 392, endPoint x: 783, endPoint y: 393, distance: 138.4
click at [783, 404] on div "Looking for a diesel suburban [DATE] 1:09:32 PM" at bounding box center [859, 423] width 476 height 39
click at [194, 95] on icon at bounding box center [192, 93] width 14 height 14
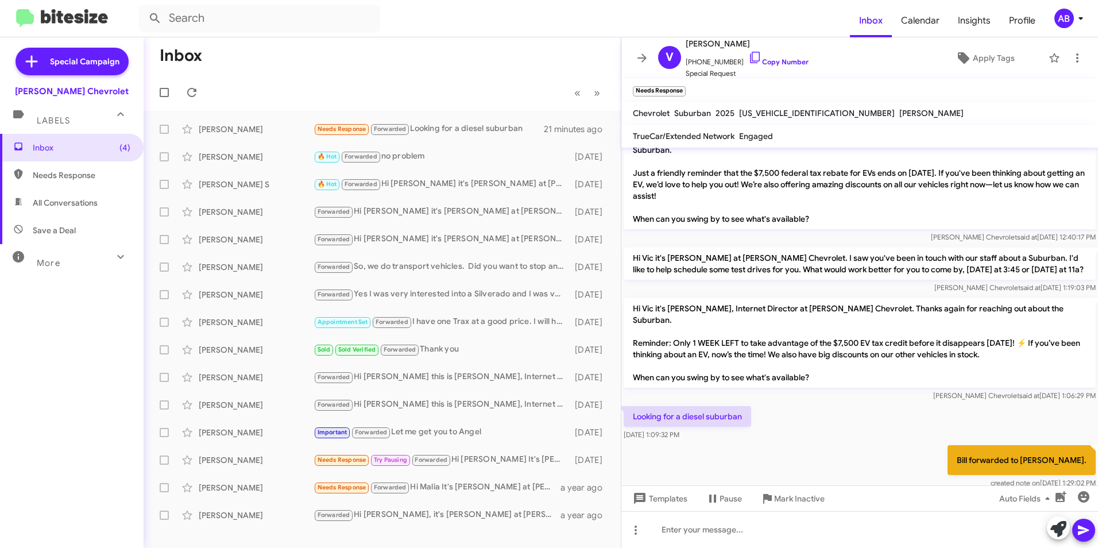
click at [557, 59] on mat-toolbar-row "Inbox" at bounding box center [382, 55] width 477 height 37
click at [510, 58] on mat-toolbar-row "Inbox" at bounding box center [382, 55] width 477 height 37
drag, startPoint x: 544, startPoint y: 70, endPoint x: 532, endPoint y: 76, distance: 13.6
